Goal: Find contact information: Find contact information

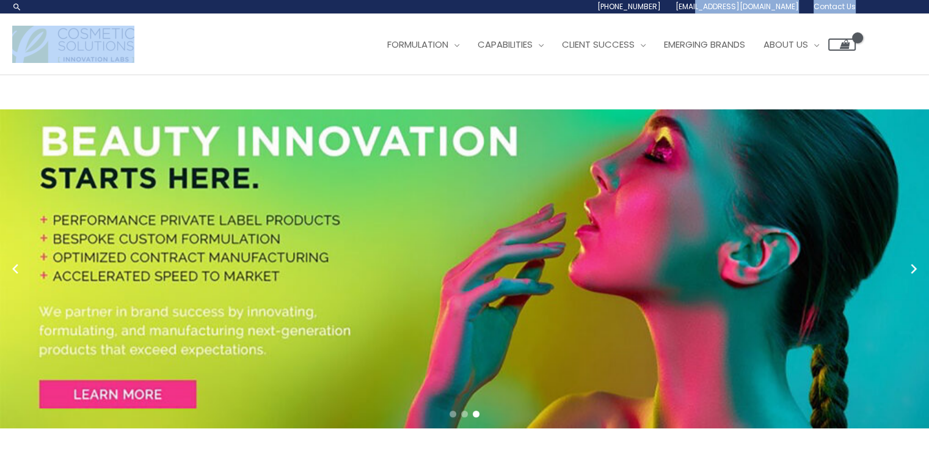
drag, startPoint x: 701, startPoint y: 23, endPoint x: 726, endPoint y: 10, distance: 27.6
click at [726, 10] on header "Search... 1.888.883.0540 info@naturalskincare.com Contact Us Main Menu Formulat…" at bounding box center [464, 37] width 929 height 75
click at [802, 20] on div "Main Menu Formulation Menu Toggle Research and Innovation Market Ready Formulas…" at bounding box center [464, 44] width 929 height 61
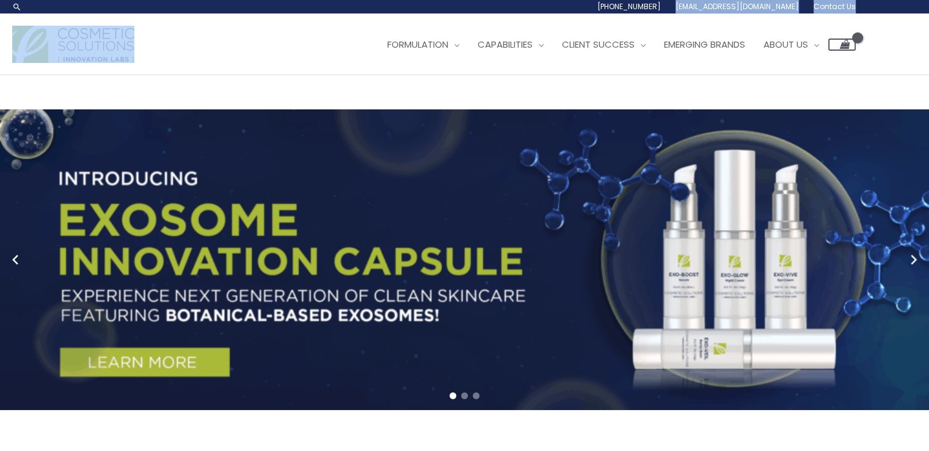
drag, startPoint x: 797, startPoint y: 18, endPoint x: 704, endPoint y: 12, distance: 93.1
click at [704, 12] on header "Search... 1.888.883.0540 info@naturalskincare.com Contact Us Main Menu Formulat…" at bounding box center [464, 37] width 929 height 75
copy header "info@naturalskincare.com Contact Us Main Menu"
